Goal: Entertainment & Leisure: Consume media (video, audio)

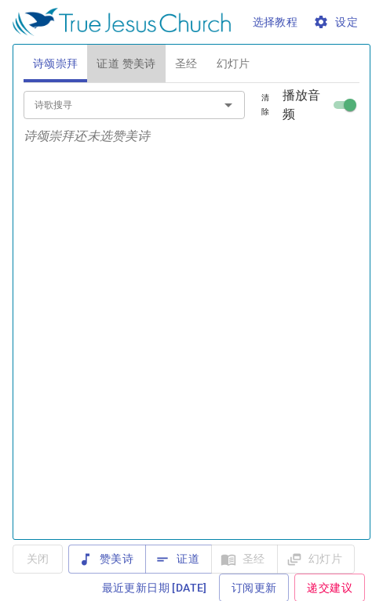
click at [136, 57] on span "证道 赞美诗" at bounding box center [125, 64] width 59 height 20
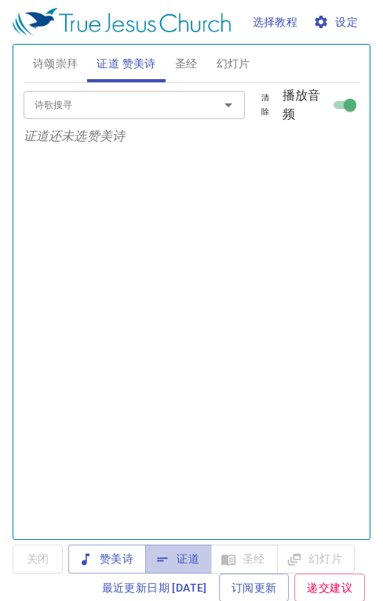
click at [177, 572] on button "证道" at bounding box center [178, 559] width 67 height 29
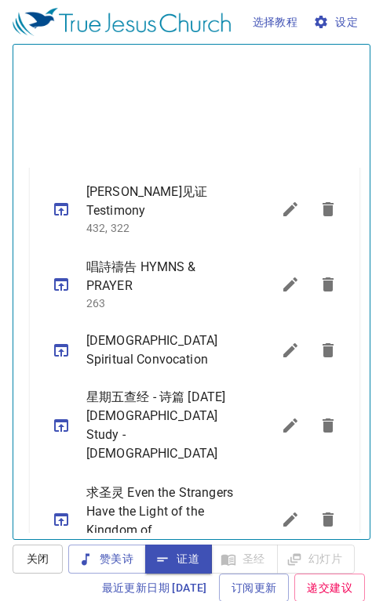
scroll to position [1098, 0]
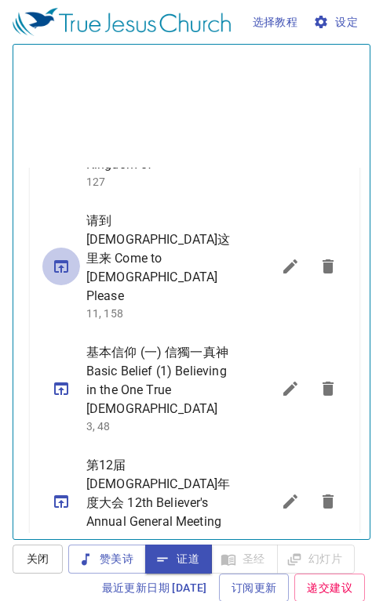
click at [58, 257] on icon "sermon lineup list" at bounding box center [61, 266] width 19 height 19
select select "1"
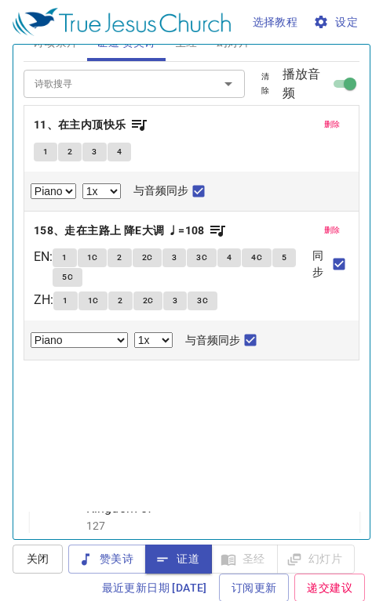
scroll to position [0, 0]
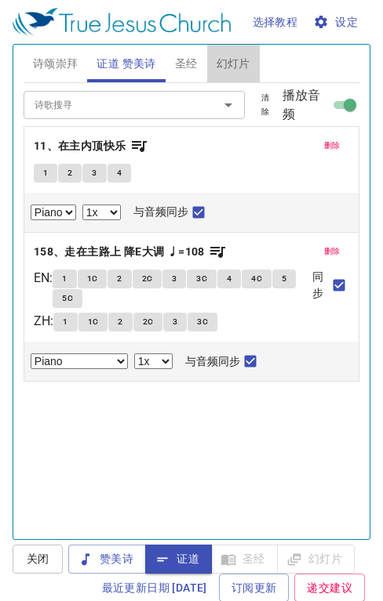
click at [230, 68] on span "幻灯片" at bounding box center [233, 64] width 34 height 20
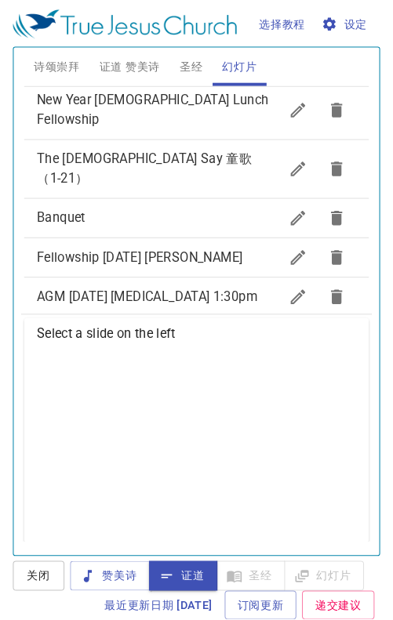
scroll to position [759, 0]
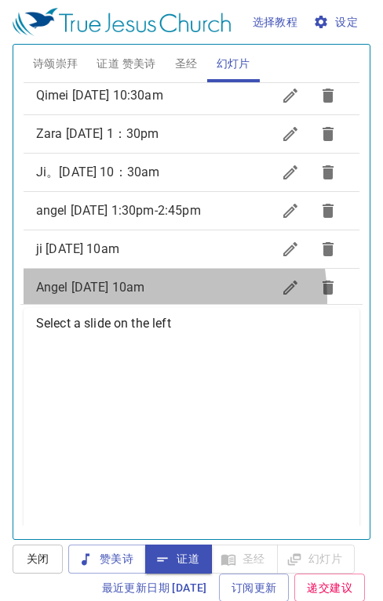
click at [131, 279] on div "Angel [DATE] 10am" at bounding box center [192, 288] width 336 height 38
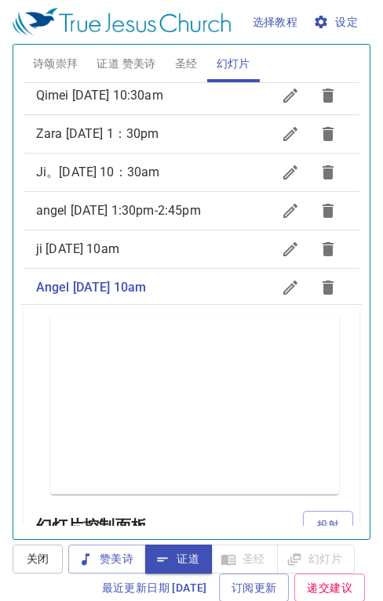
click at [319, 518] on button "投射" at bounding box center [328, 525] width 50 height 29
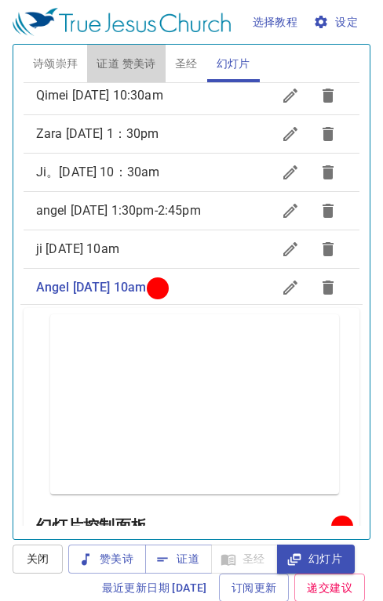
click at [127, 61] on span "证道 赞美诗" at bounding box center [125, 64] width 59 height 20
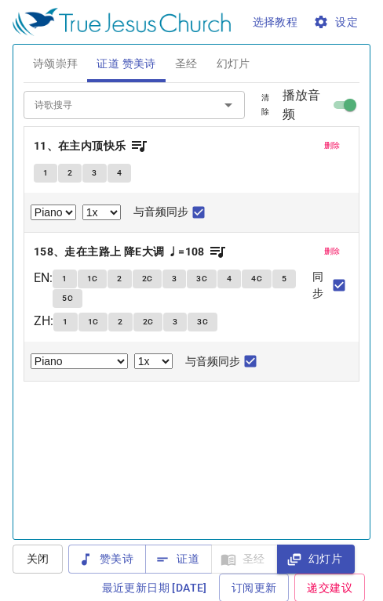
click at [184, 554] on span "证道" at bounding box center [179, 560] width 42 height 20
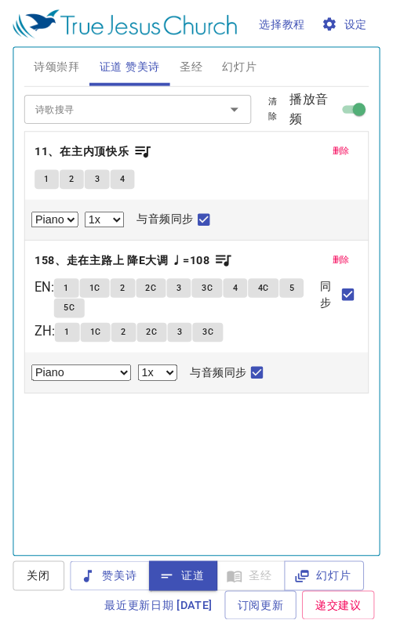
scroll to position [1075, 0]
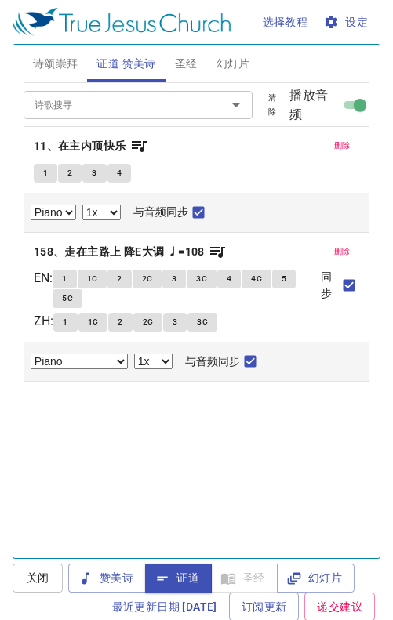
click at [47, 576] on span "关闭" at bounding box center [37, 579] width 25 height 20
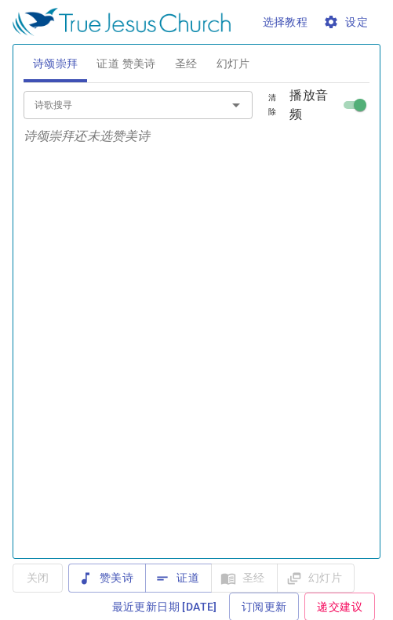
select select "1"
click at [120, 61] on span "证道 赞美诗" at bounding box center [125, 64] width 59 height 20
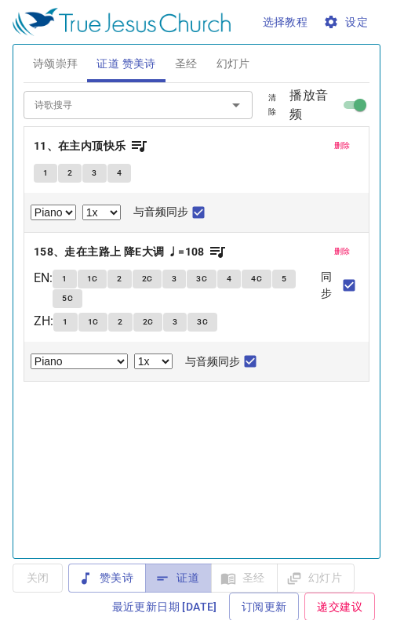
click at [191, 575] on span "证道" at bounding box center [179, 579] width 42 height 20
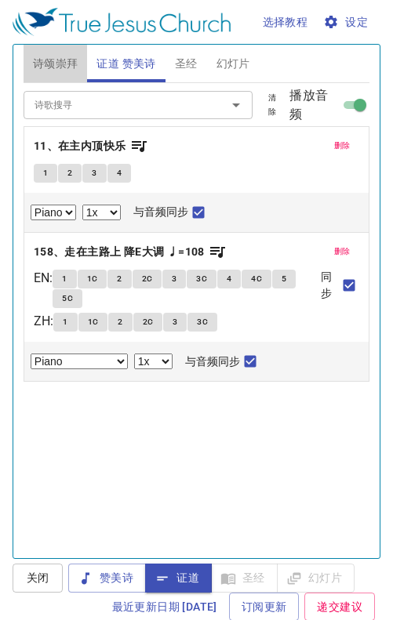
click at [53, 56] on span "诗颂崇拜" at bounding box center [55, 64] width 45 height 20
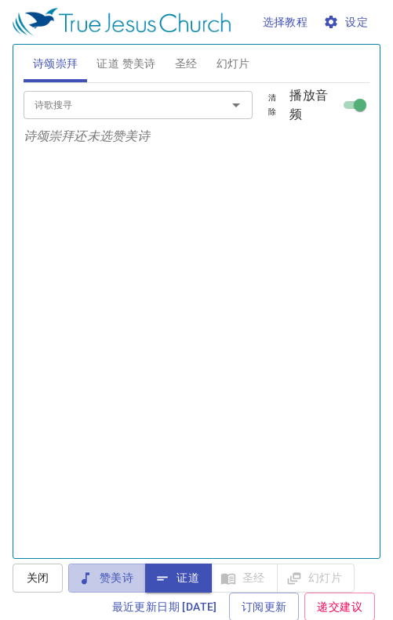
click at [106, 576] on span "赞美诗" at bounding box center [107, 579] width 53 height 20
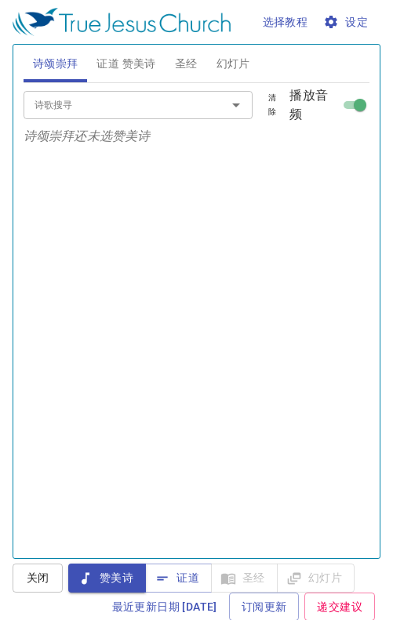
click at [68, 564] on button "赞美诗" at bounding box center [107, 578] width 78 height 29
click at [60, 111] on input "诗歌搜寻" at bounding box center [114, 105] width 173 height 18
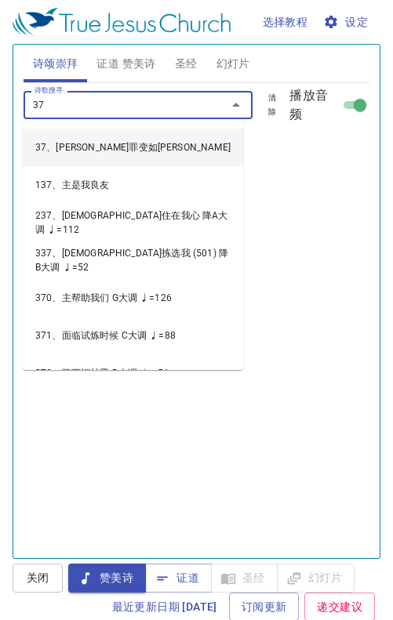
type input "379"
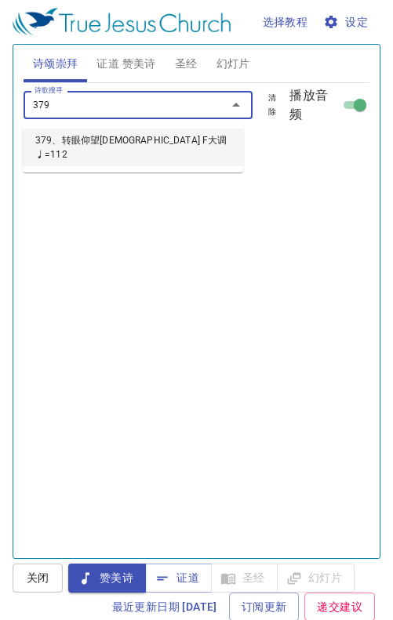
select select "1"
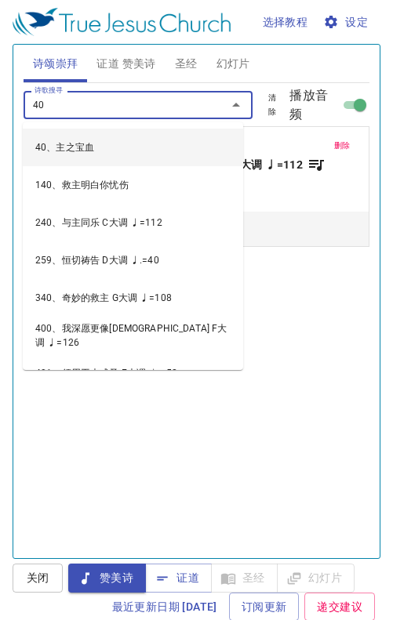
type input "406"
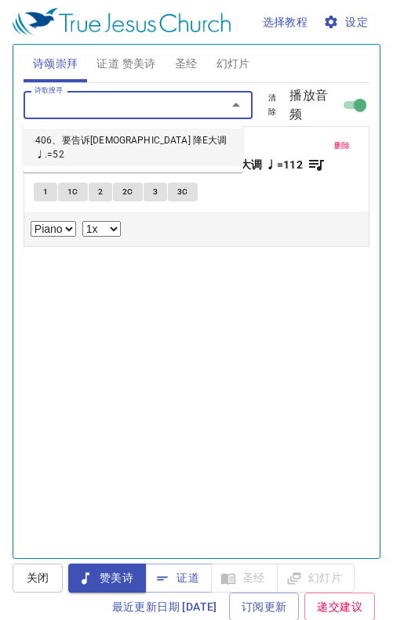
select select "1"
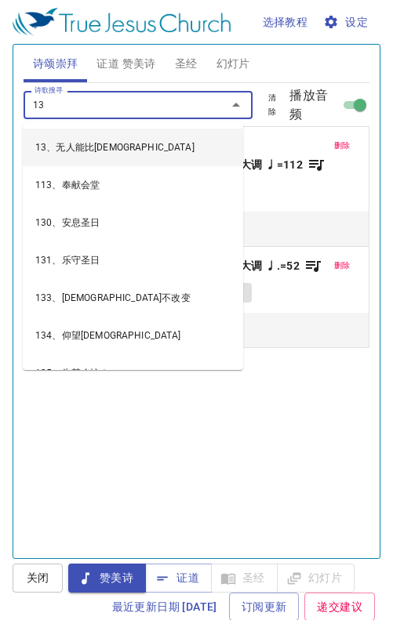
type input "138"
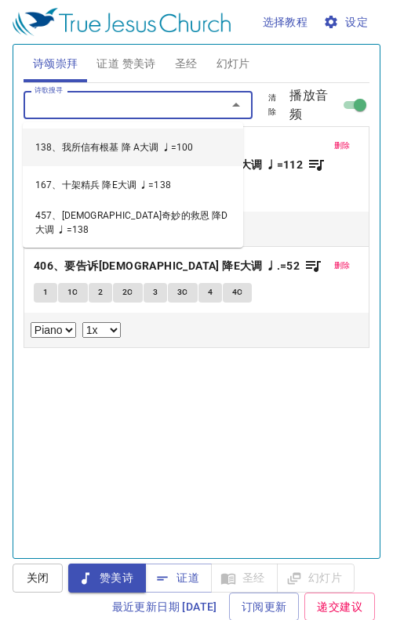
select select "1"
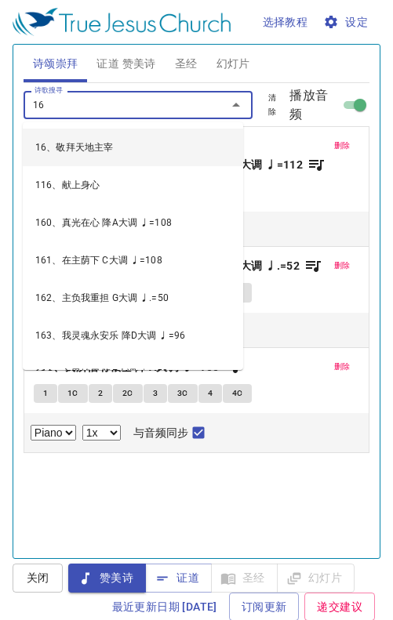
type input "168"
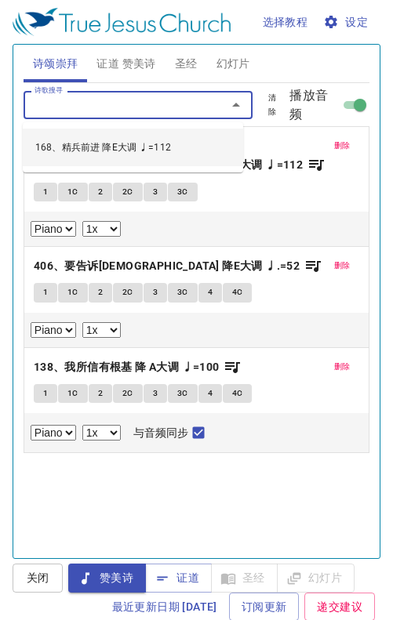
select select "1"
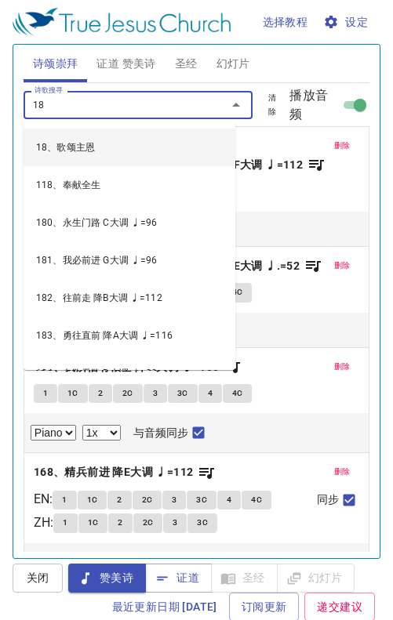
type input "186"
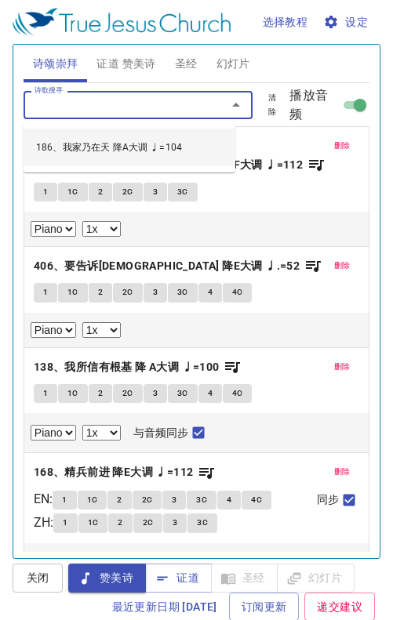
select select "1"
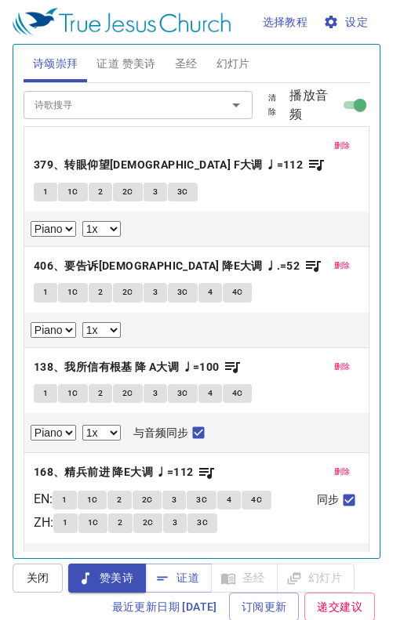
click at [44, 185] on span "1" at bounding box center [45, 192] width 5 height 14
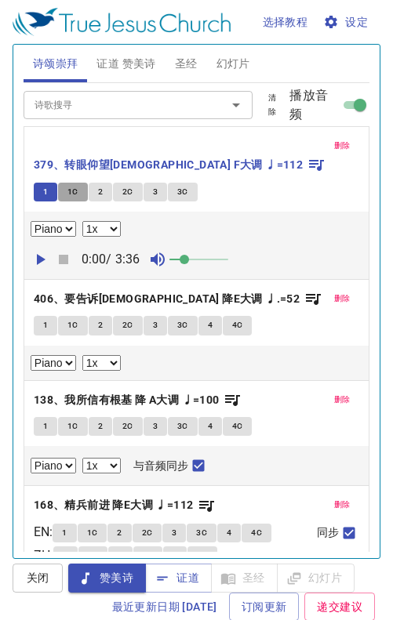
click at [78, 183] on button "1C" at bounding box center [73, 192] width 30 height 19
click at [334, 145] on span "删除" at bounding box center [342, 146] width 16 height 14
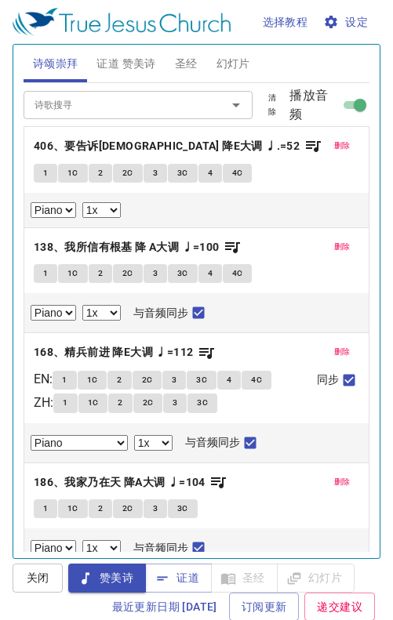
click at [139, 137] on b "406、要告诉耶稣 降E大调 ♩.=52" at bounding box center [167, 146] width 266 height 20
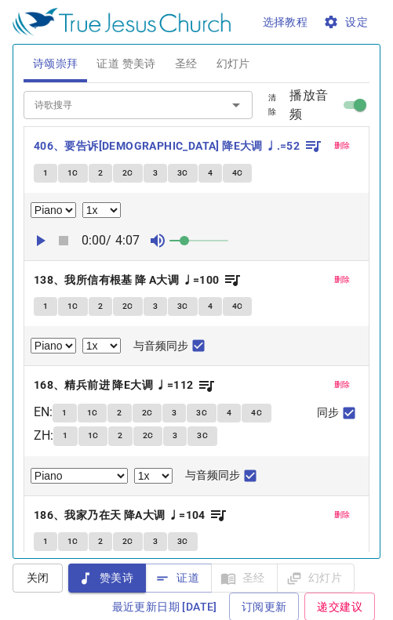
click at [133, 143] on b "406、要告诉耶稣 降E大调 ♩.=52" at bounding box center [167, 146] width 266 height 20
click at [50, 174] on button "1" at bounding box center [46, 173] width 24 height 19
click at [49, 174] on button "1" at bounding box center [46, 173] width 24 height 19
click at [75, 162] on div "删除 406、要告诉耶稣 降E大调 ♩.=52 1 1C 2 2C 3 3C 4 4C Piano 0.6x 0.7x 0.8x 0.9x 1x 1.1x 1…" at bounding box center [196, 193] width 344 height 133
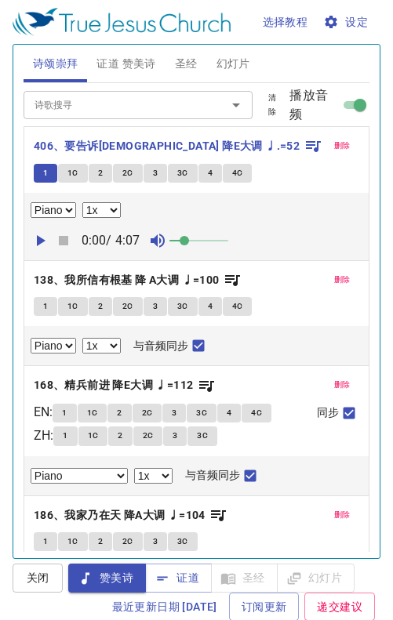
click at [77, 162] on div "删除 406、要告诉耶稣 降E大调 ♩.=52 1 1C 2 2C 3 3C 4 4C Piano 0.6x 0.7x 0.8x 0.9x 1x 1.1x 1…" at bounding box center [196, 193] width 344 height 133
click at [70, 169] on span "1C" at bounding box center [72, 173] width 11 height 14
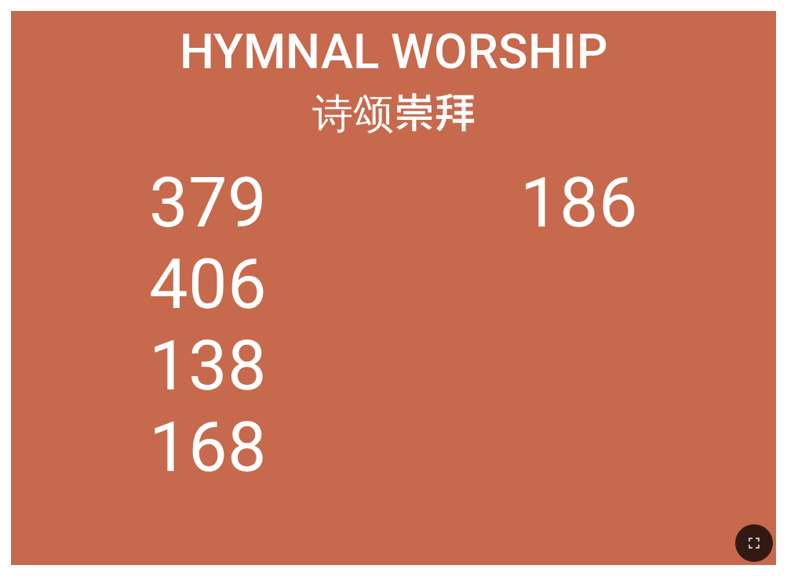
click at [627, 502] on icon "button" at bounding box center [753, 543] width 19 height 19
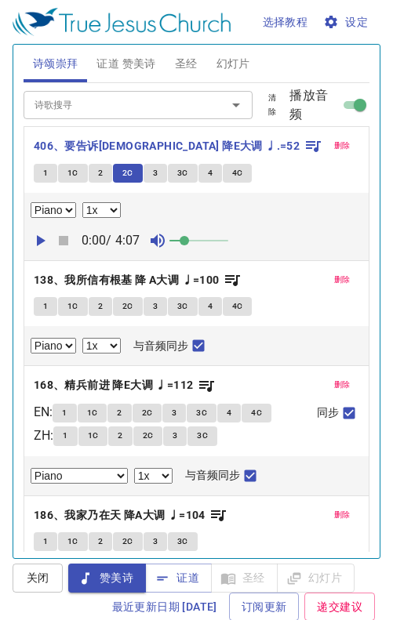
select select "1"
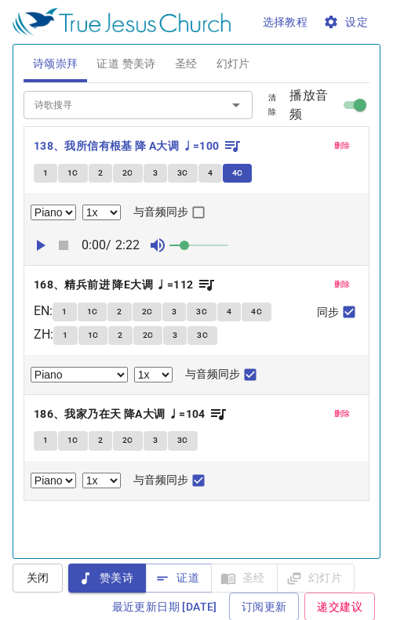
select select "1"
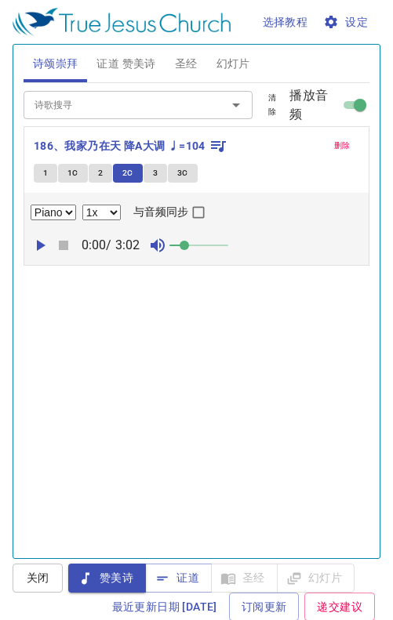
select select "1"
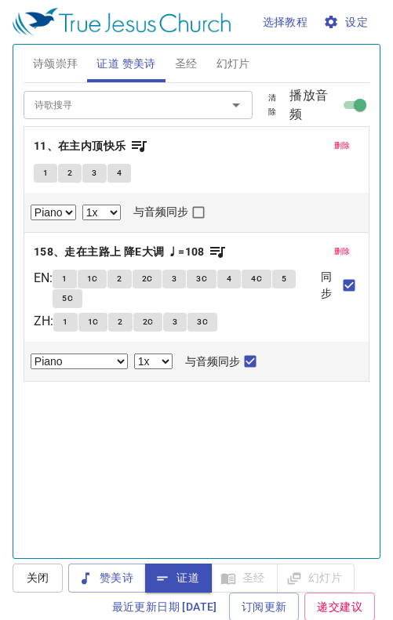
select select "1"
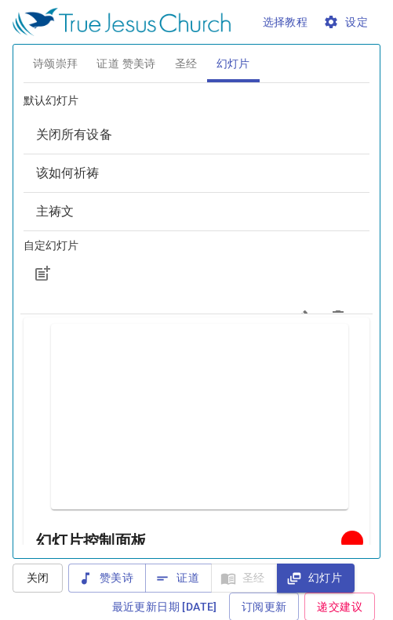
scroll to position [732, 0]
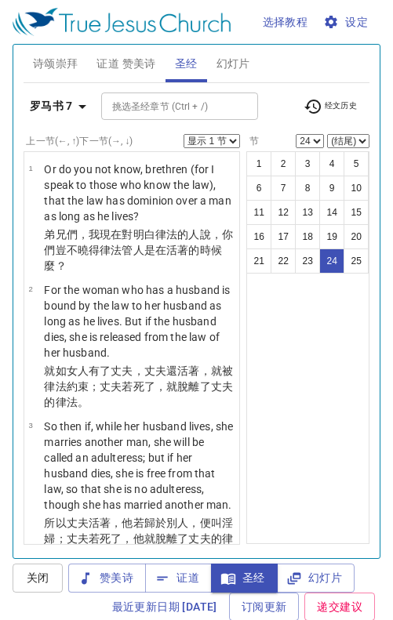
select select "24"
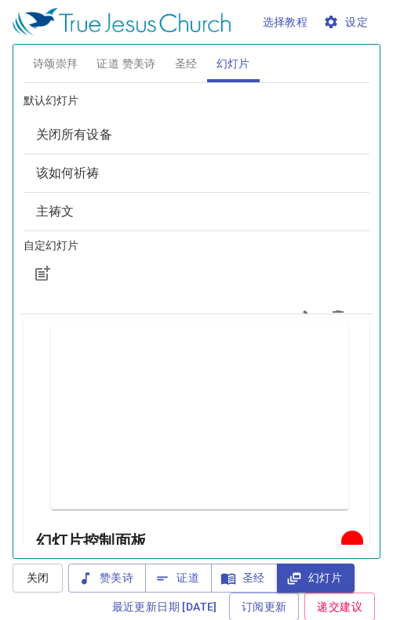
scroll to position [732, 0]
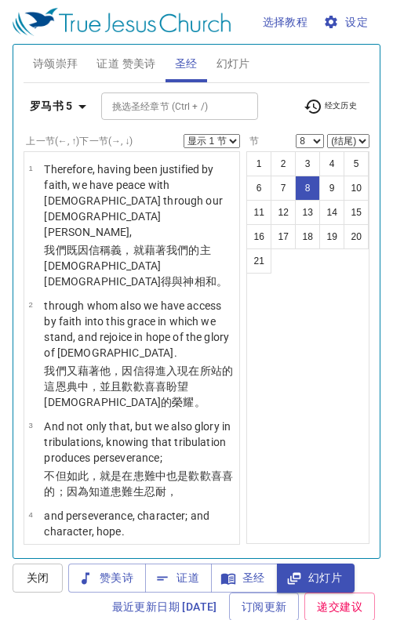
select select "8"
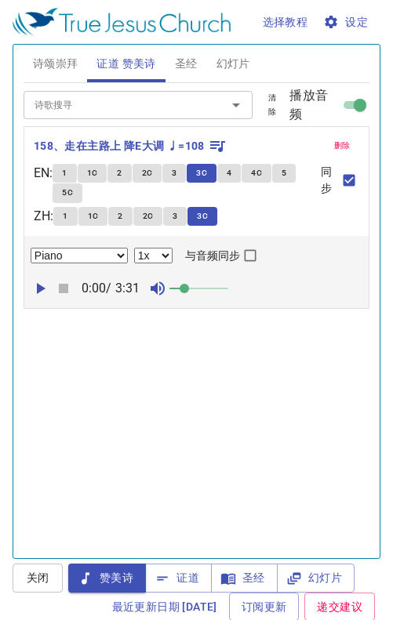
select select "1"
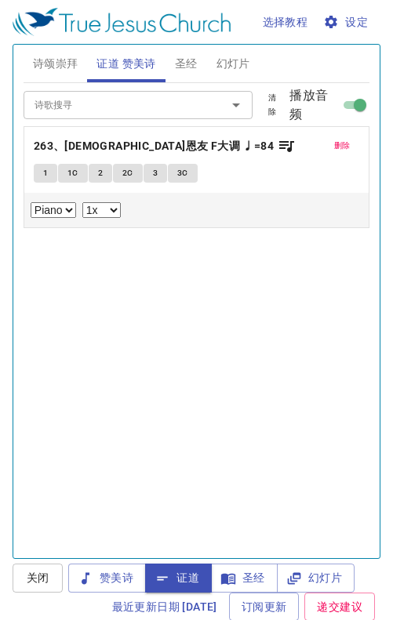
select select "1"
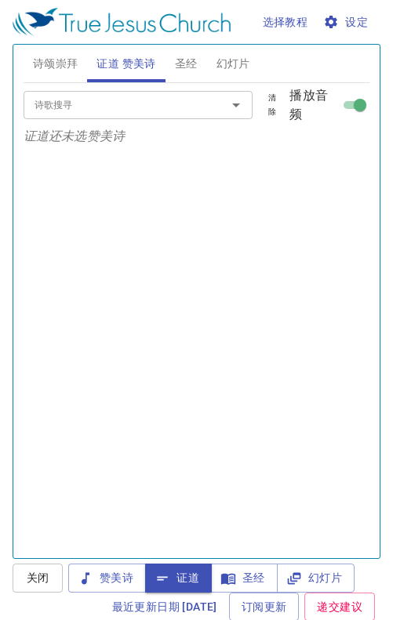
scroll to position [732, 0]
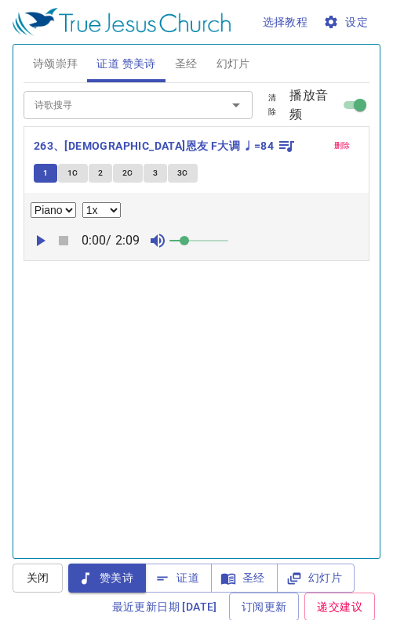
select select "1"
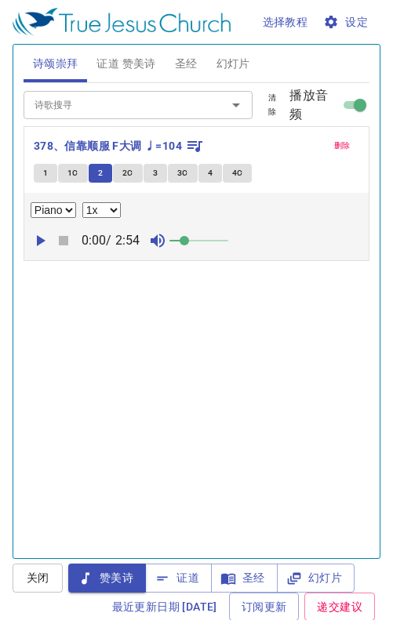
select select "1"
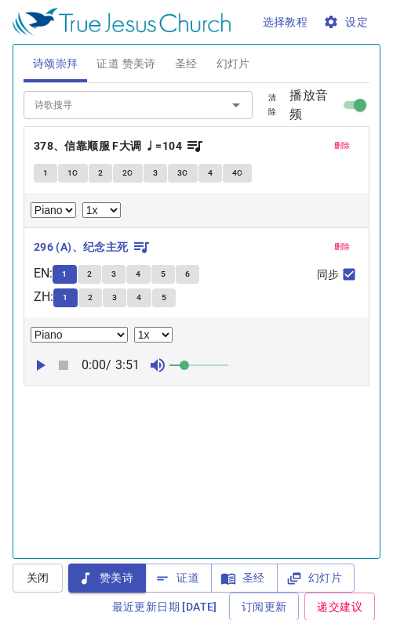
select select "1"
